Goal: Information Seeking & Learning: Learn about a topic

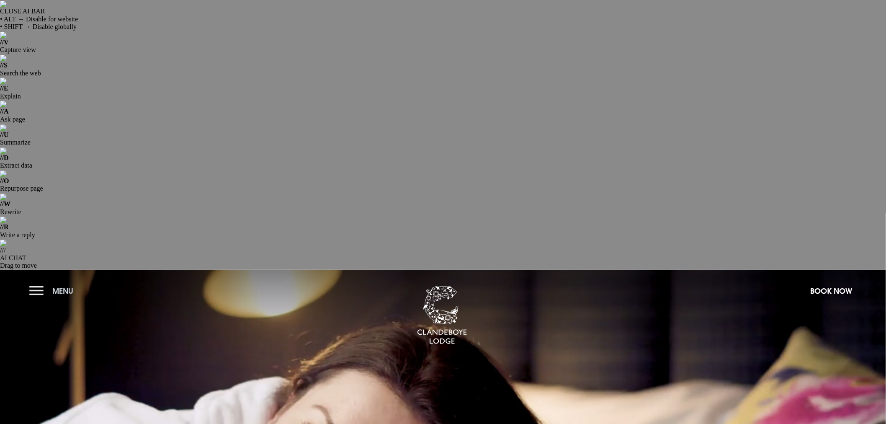
click at [37, 282] on button "Menu" at bounding box center [53, 291] width 48 height 18
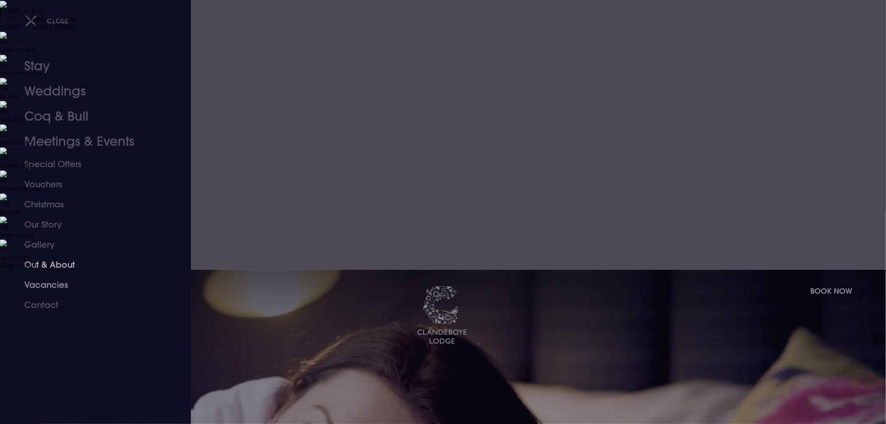
drag, startPoint x: 50, startPoint y: 283, endPoint x: 75, endPoint y: 273, distance: 26.4
click at [50, 283] on link "Vacancies" at bounding box center [90, 285] width 132 height 20
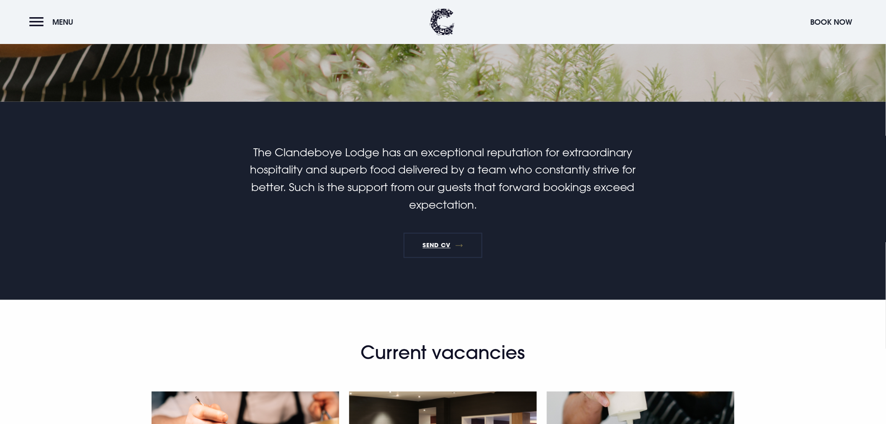
scroll to position [512, 0]
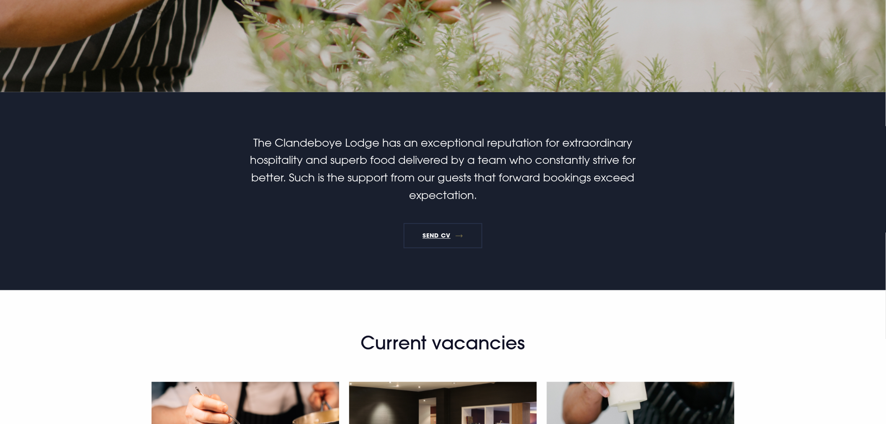
scroll to position [512, 0]
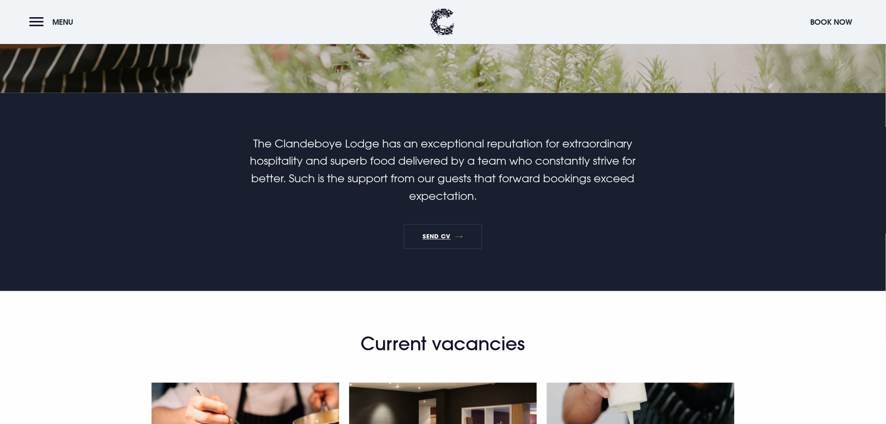
click at [28, 15] on header "Menu Book Now" at bounding box center [443, 22] width 886 height 44
click at [35, 23] on button "Menu" at bounding box center [53, 22] width 48 height 18
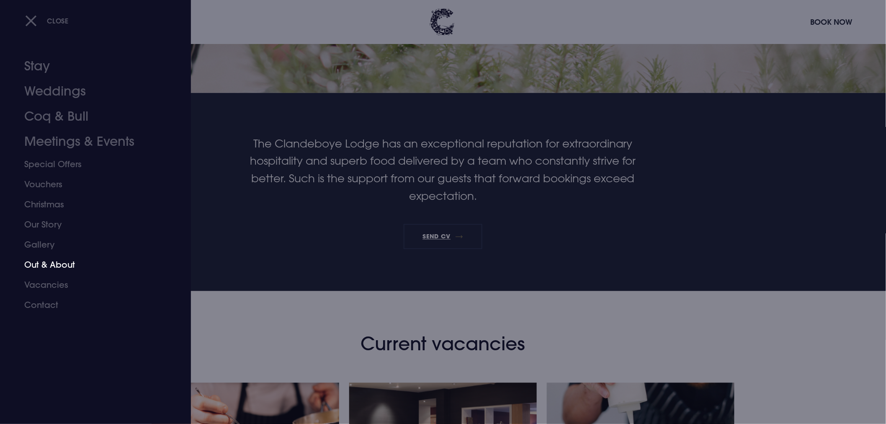
click at [44, 266] on link "Out & About" at bounding box center [90, 265] width 132 height 20
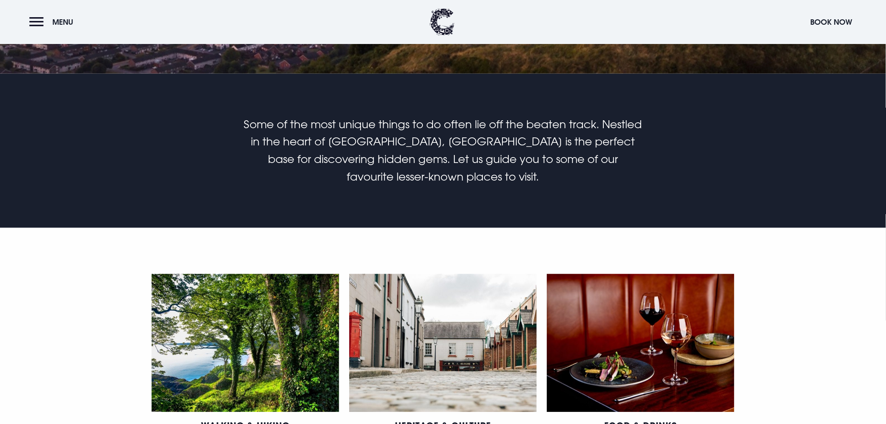
scroll to position [558, 0]
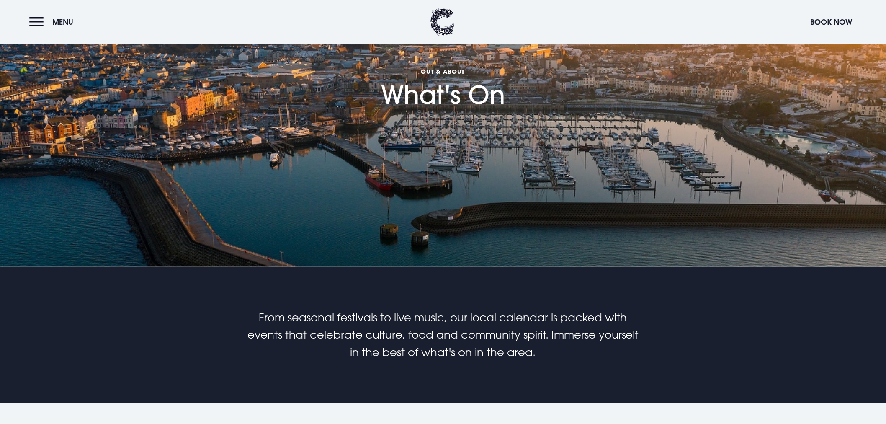
scroll to position [372, 0]
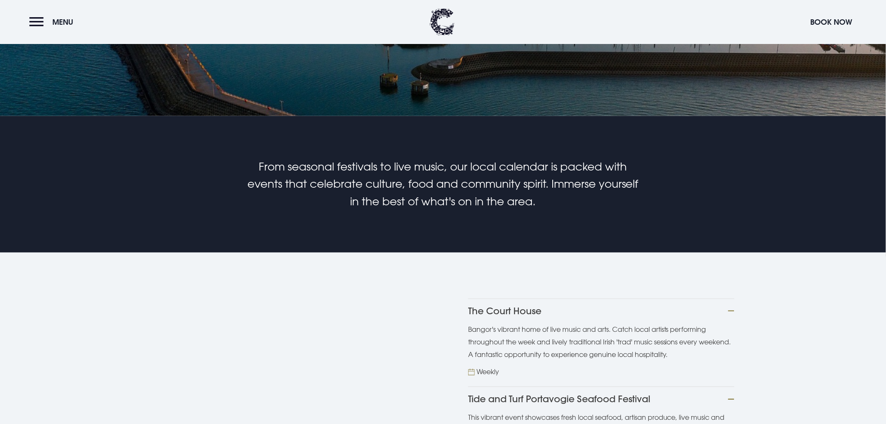
scroll to position [512, 0]
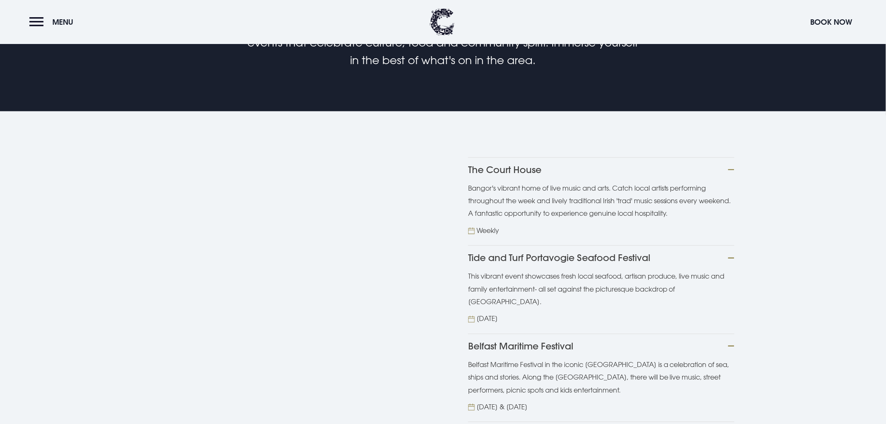
scroll to position [651, 0]
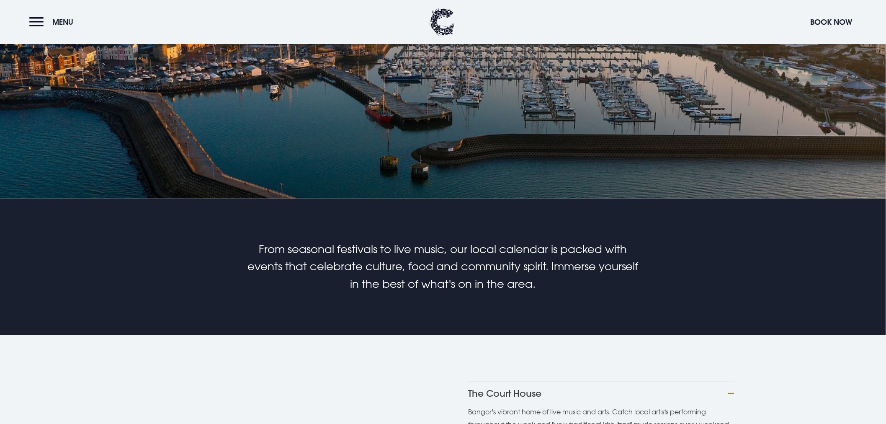
scroll to position [372, 0]
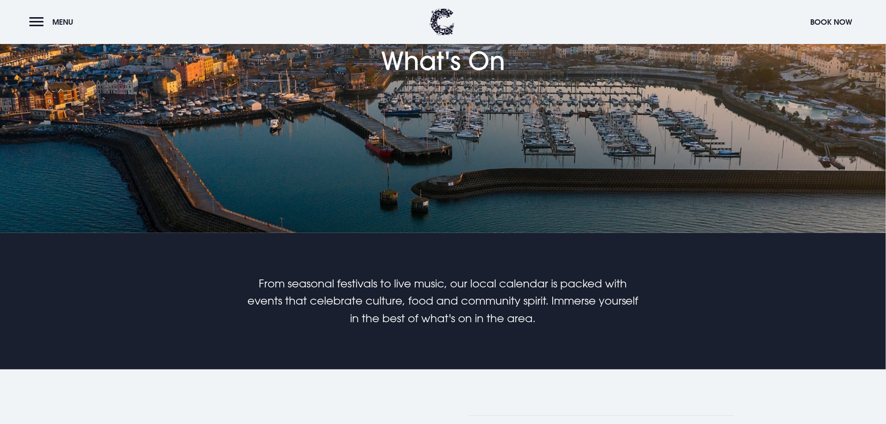
click at [727, 415] on button "The Court House" at bounding box center [601, 427] width 266 height 25
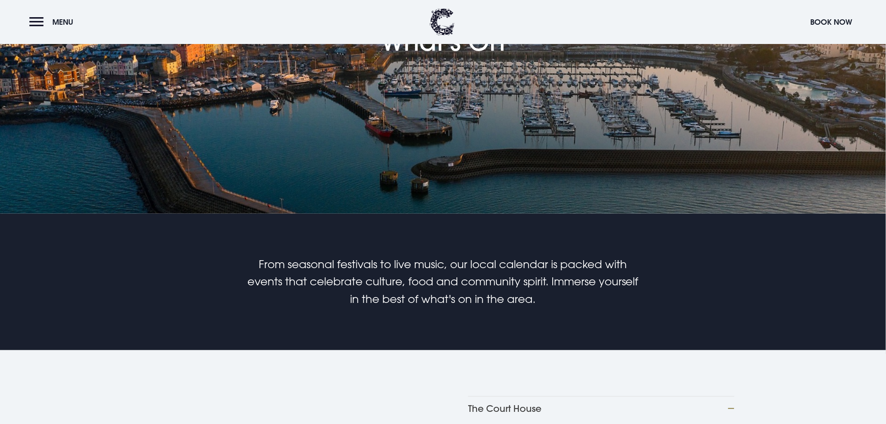
scroll to position [419, 0]
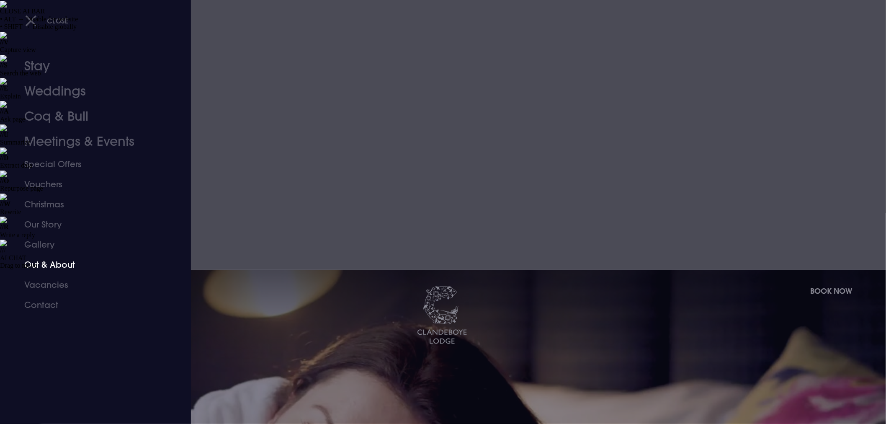
click at [51, 266] on link "Out & About" at bounding box center [90, 265] width 132 height 20
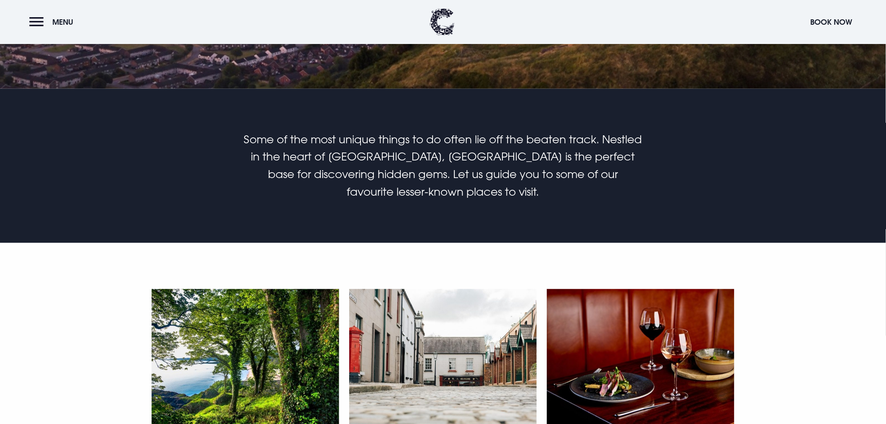
scroll to position [605, 0]
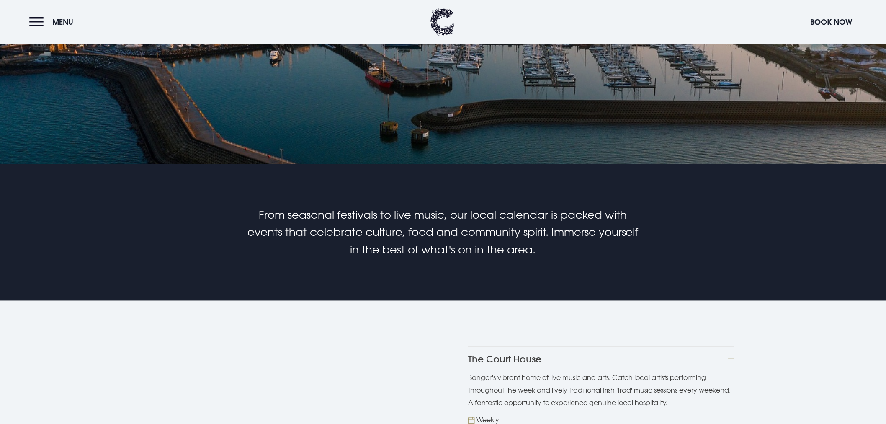
scroll to position [465, 0]
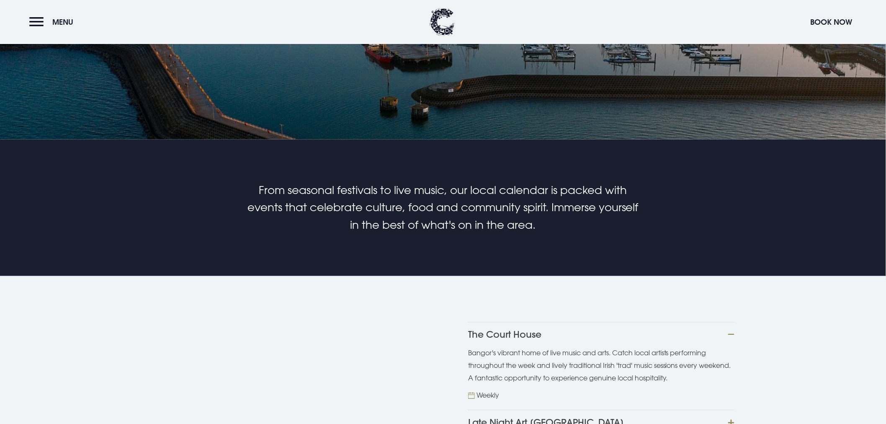
click at [731, 410] on button "Late Night Art [GEOGRAPHIC_DATA]" at bounding box center [601, 422] width 266 height 25
click at [559, 410] on button "Late Night Art [GEOGRAPHIC_DATA]" at bounding box center [601, 422] width 266 height 25
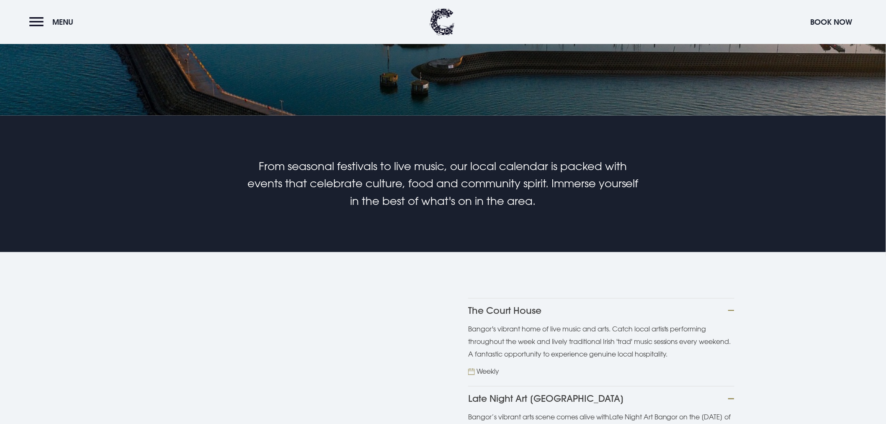
scroll to position [512, 0]
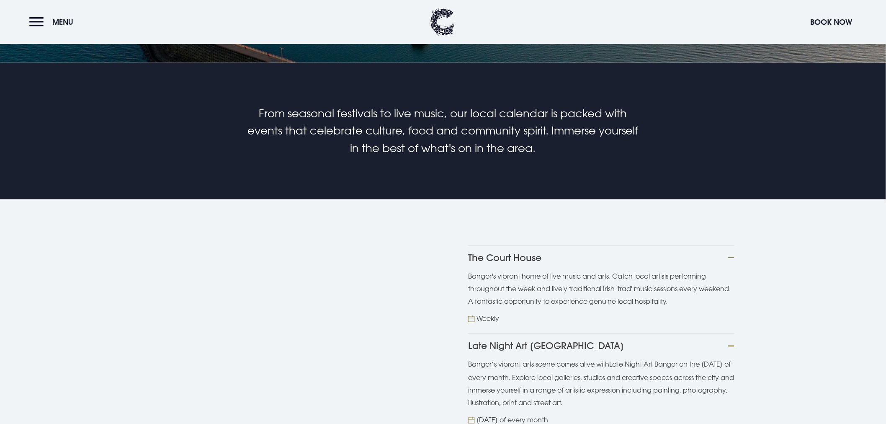
scroll to position [558, 0]
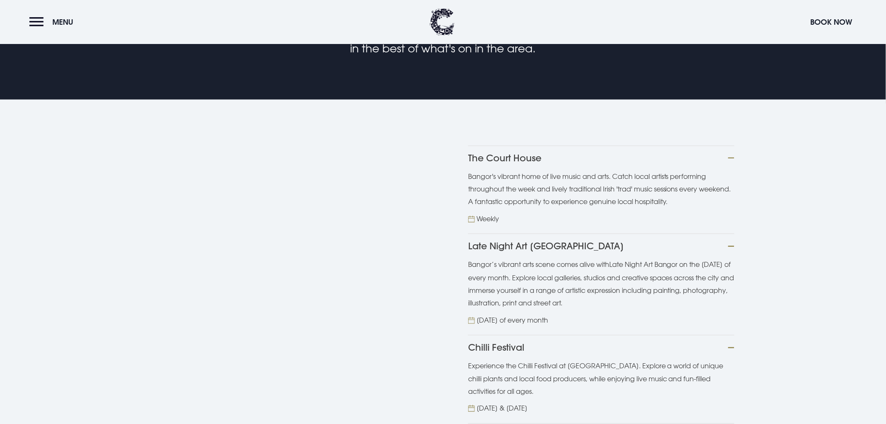
scroll to position [651, 0]
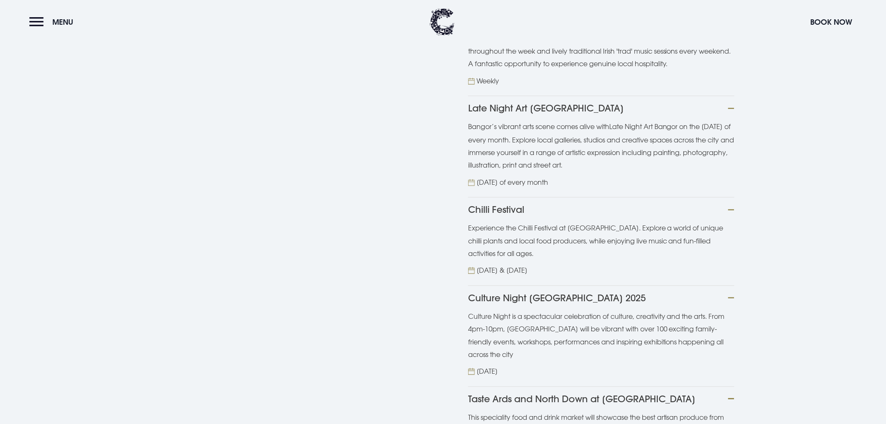
scroll to position [791, 0]
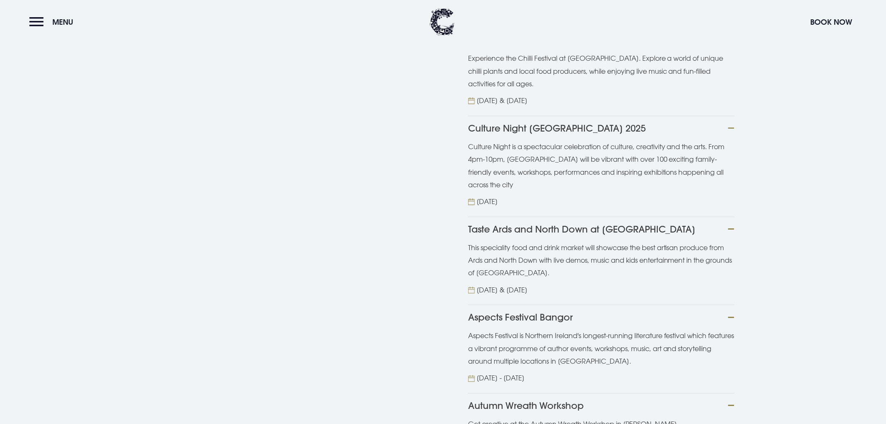
scroll to position [977, 0]
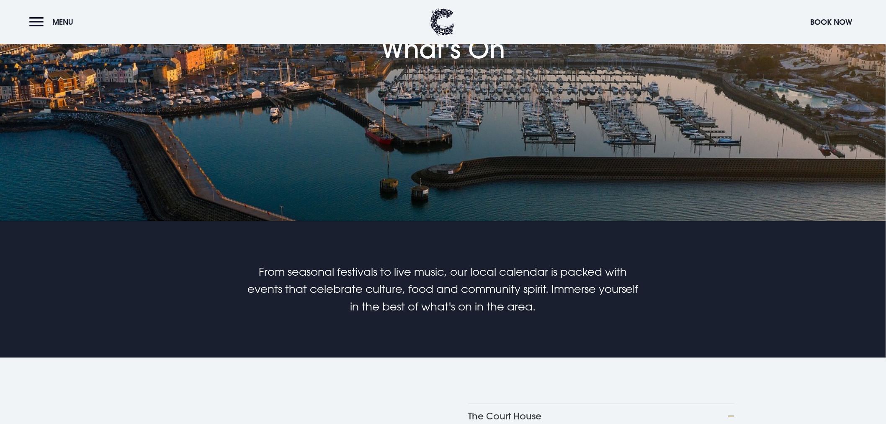
scroll to position [372, 0]
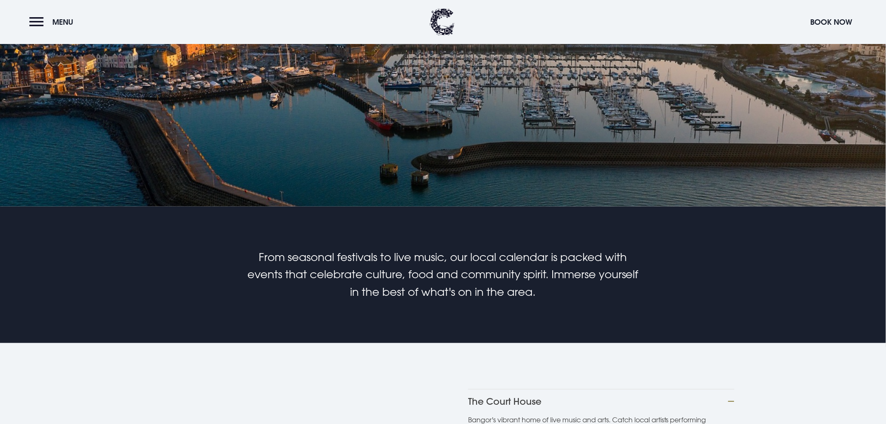
scroll to position [419, 0]
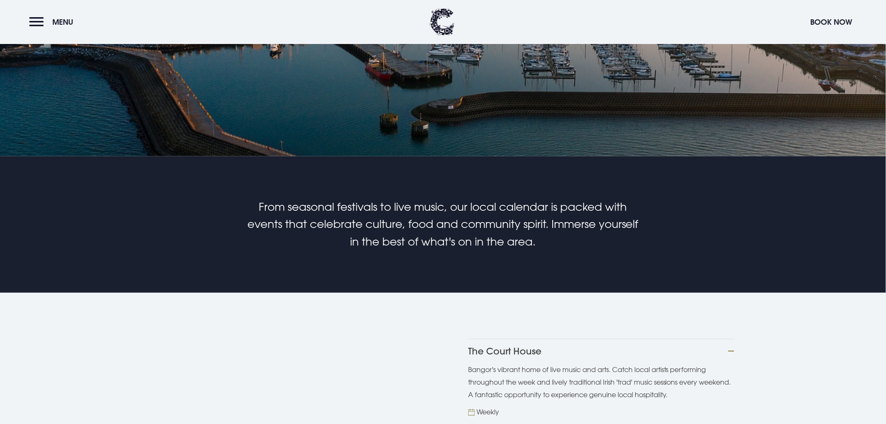
scroll to position [465, 0]
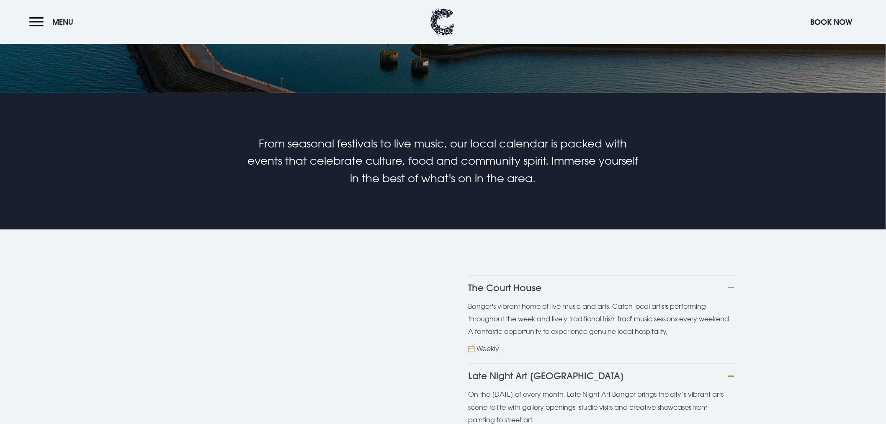
scroll to position [558, 0]
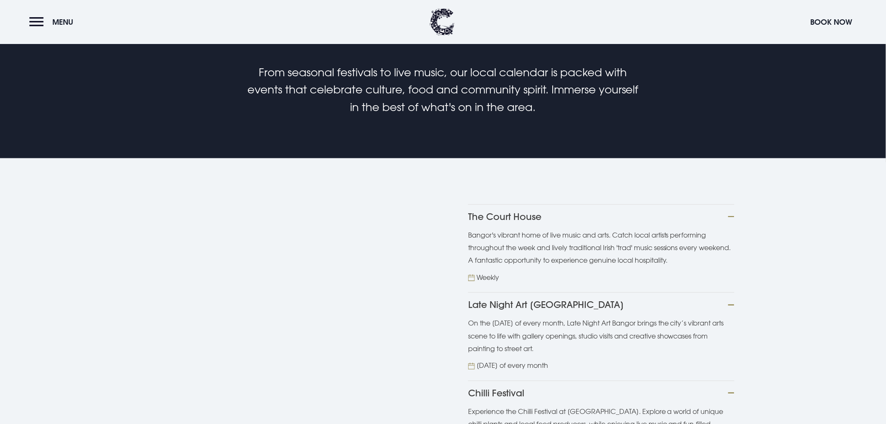
scroll to position [605, 0]
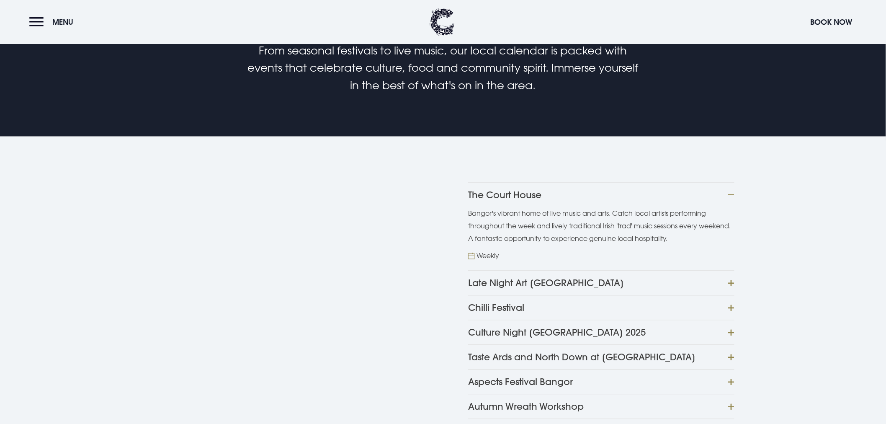
scroll to position [512, 0]
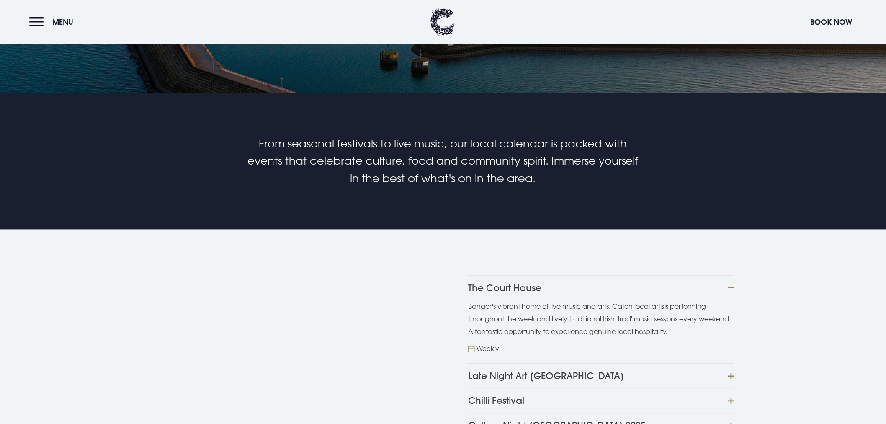
click at [572, 413] on button "Culture Night [GEOGRAPHIC_DATA] 2025" at bounding box center [601, 425] width 266 height 25
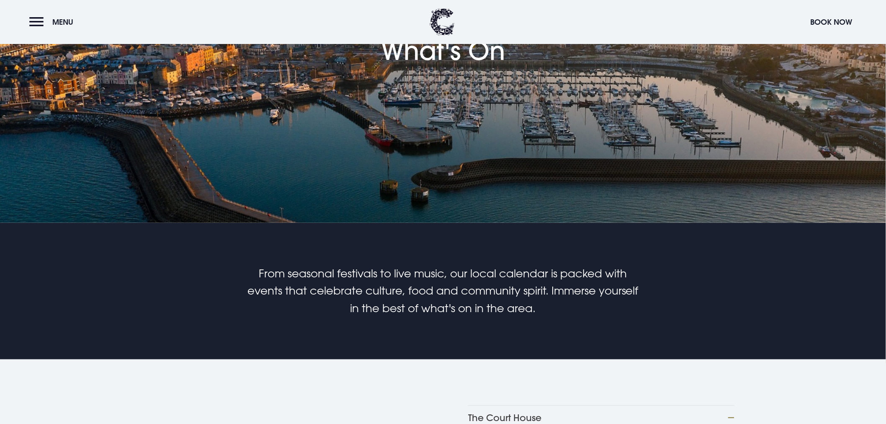
scroll to position [372, 0]
